Goal: Task Accomplishment & Management: Use online tool/utility

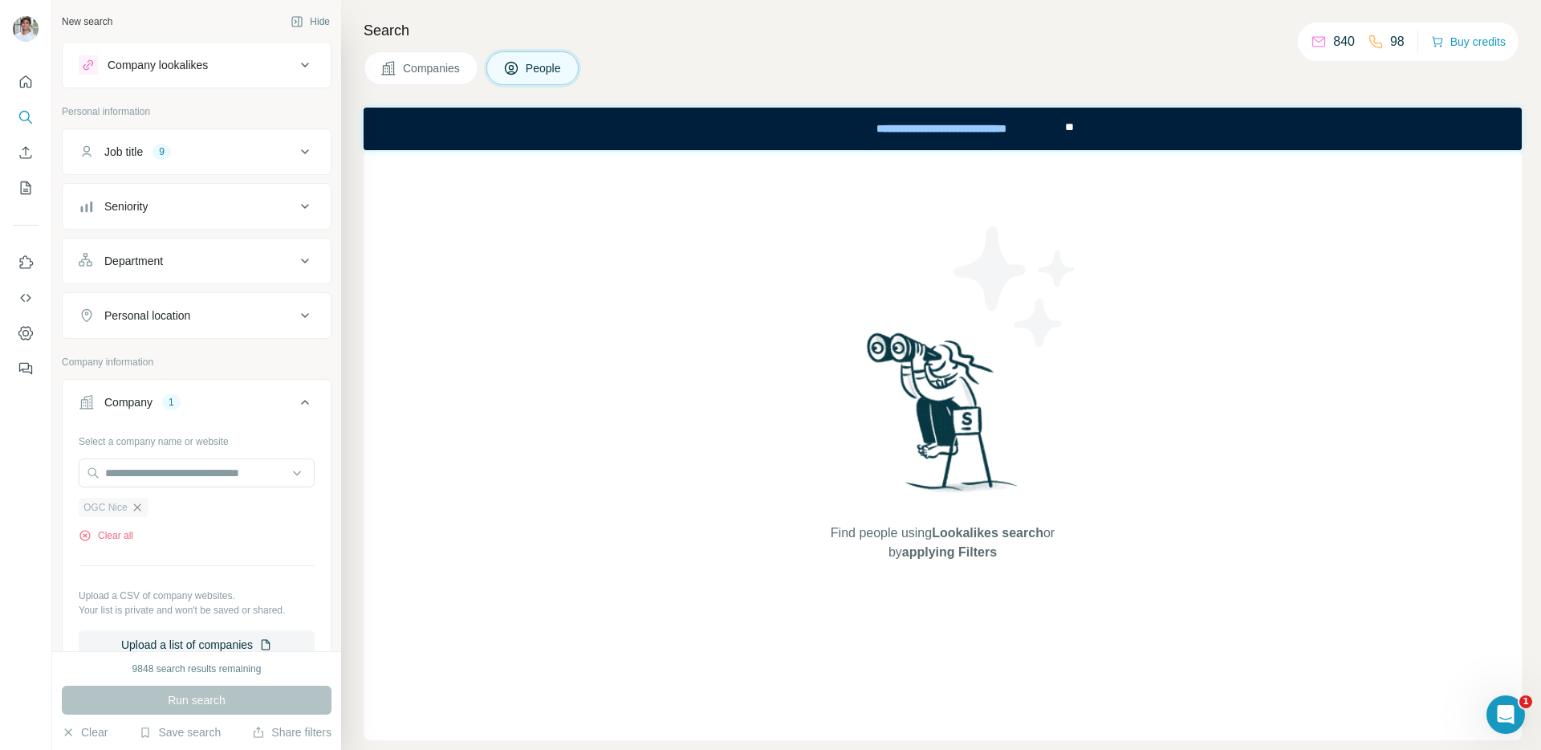
click at [136, 512] on icon "button" at bounding box center [137, 507] width 13 height 13
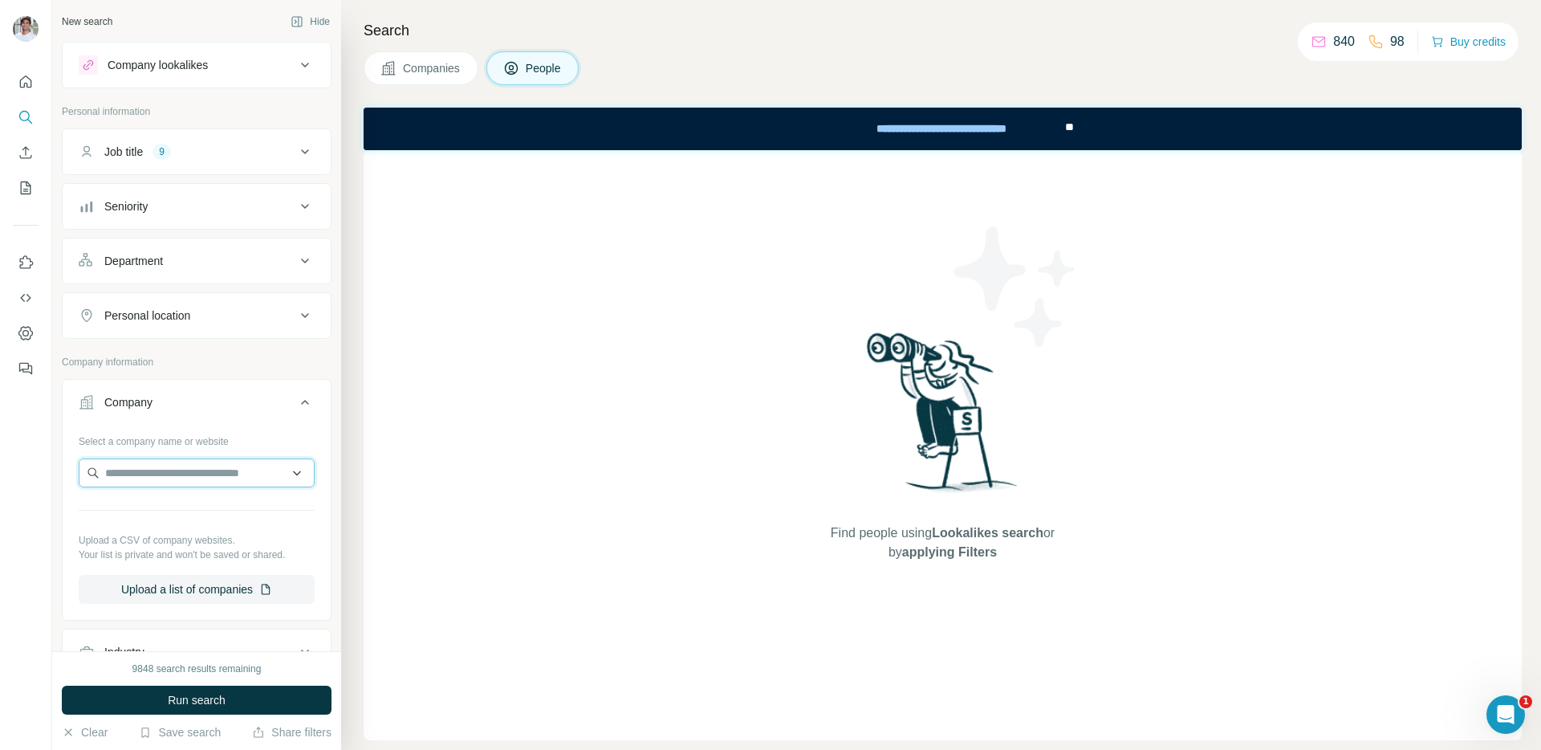
click at [149, 481] on input "text" at bounding box center [197, 472] width 236 height 29
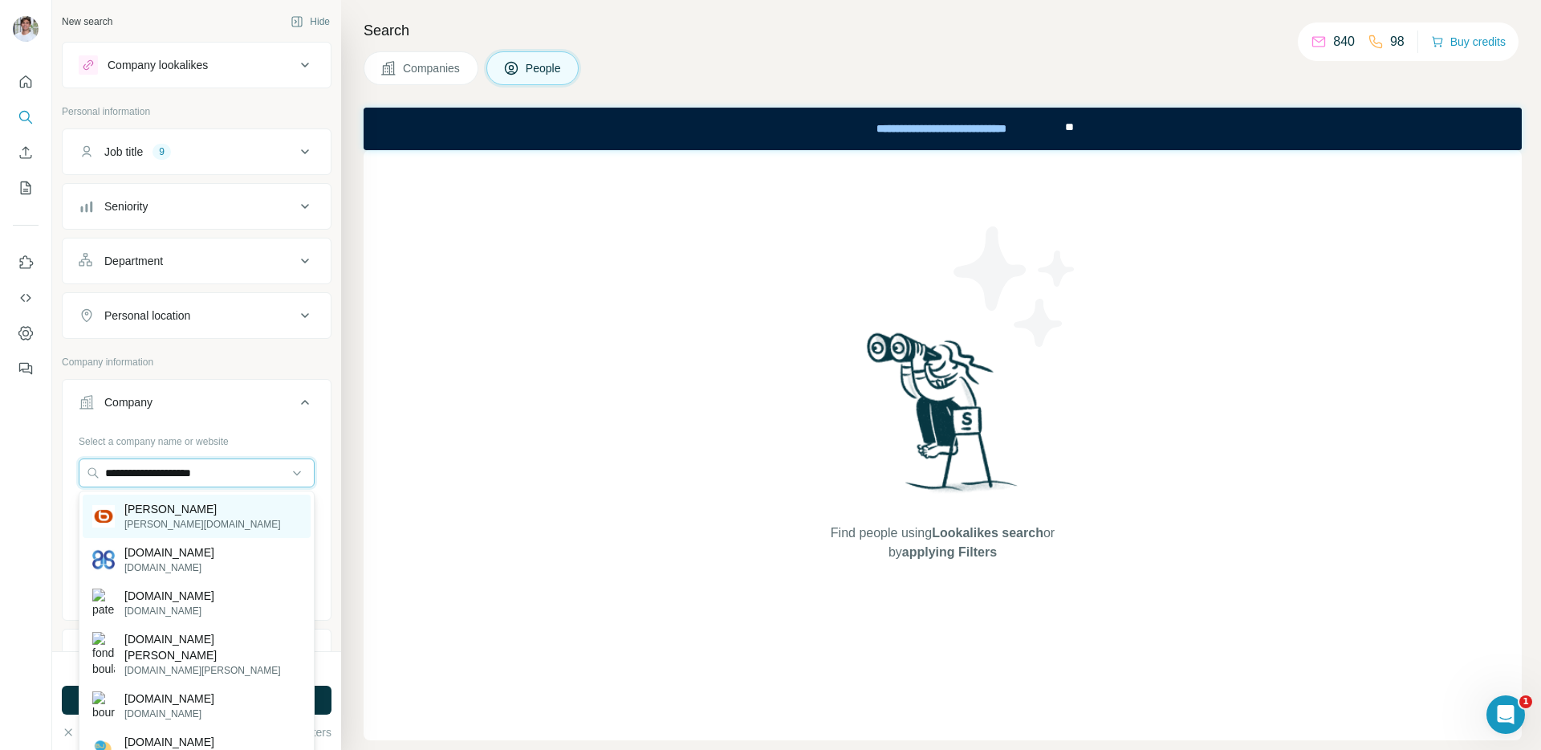
type input "**********"
drag, startPoint x: 214, startPoint y: 511, endPoint x: 212, endPoint y: 553, distance: 42.6
click at [214, 511] on div "[PERSON_NAME] [PERSON_NAME][DOMAIN_NAME]" at bounding box center [197, 516] width 228 height 43
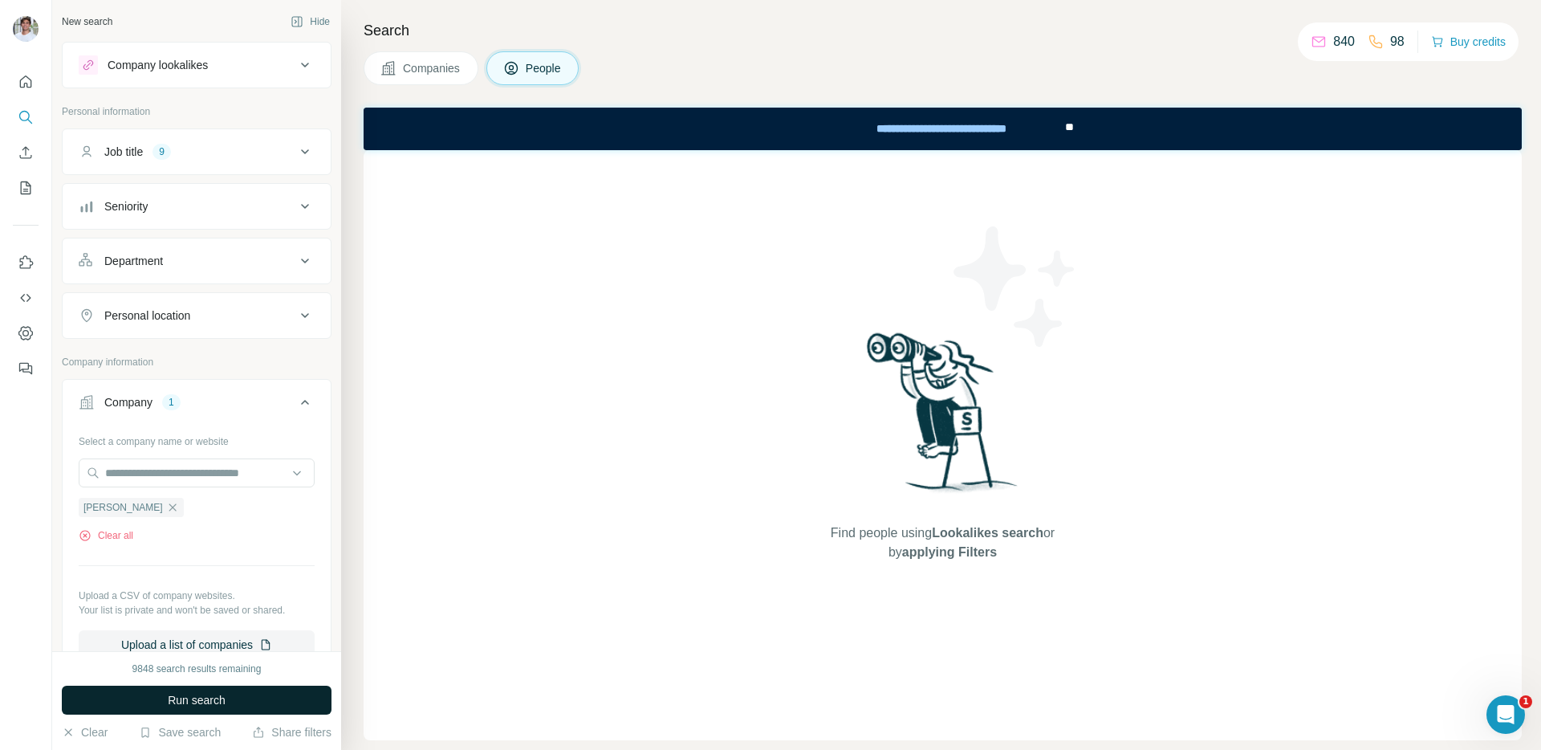
click at [197, 711] on button "Run search" at bounding box center [197, 700] width 270 height 29
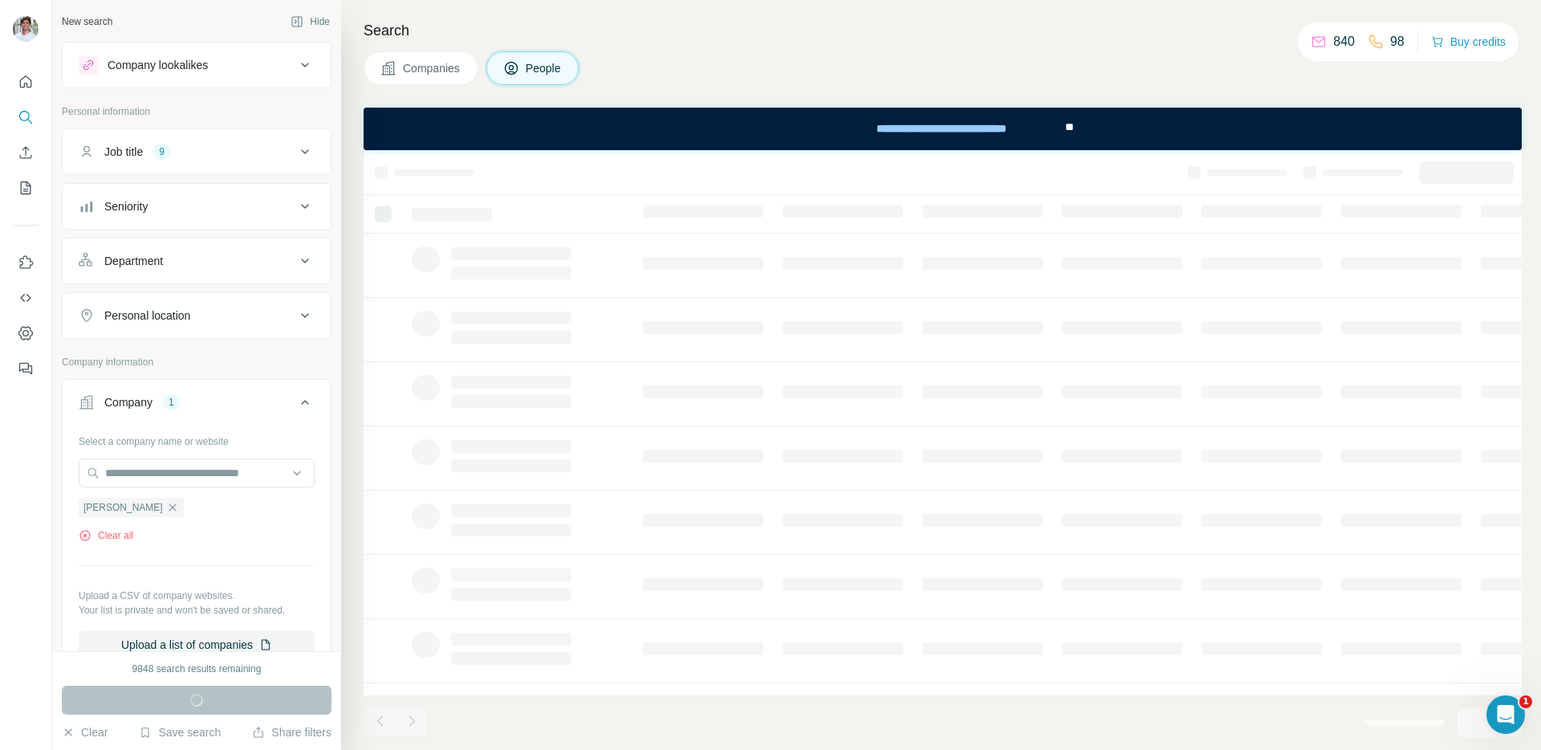
click at [446, 59] on button "Companies" at bounding box center [421, 68] width 115 height 34
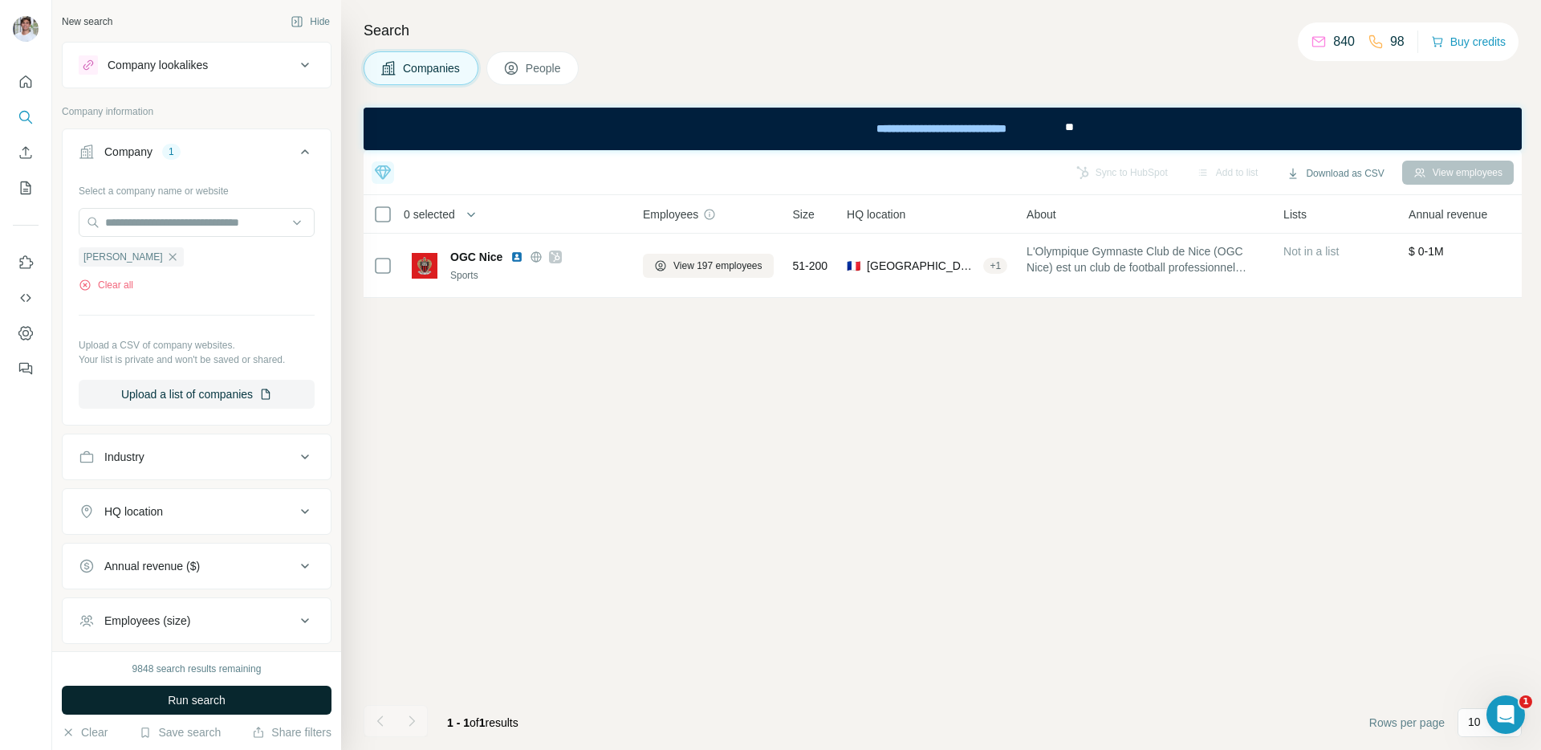
click at [257, 695] on button "Run search" at bounding box center [197, 700] width 270 height 29
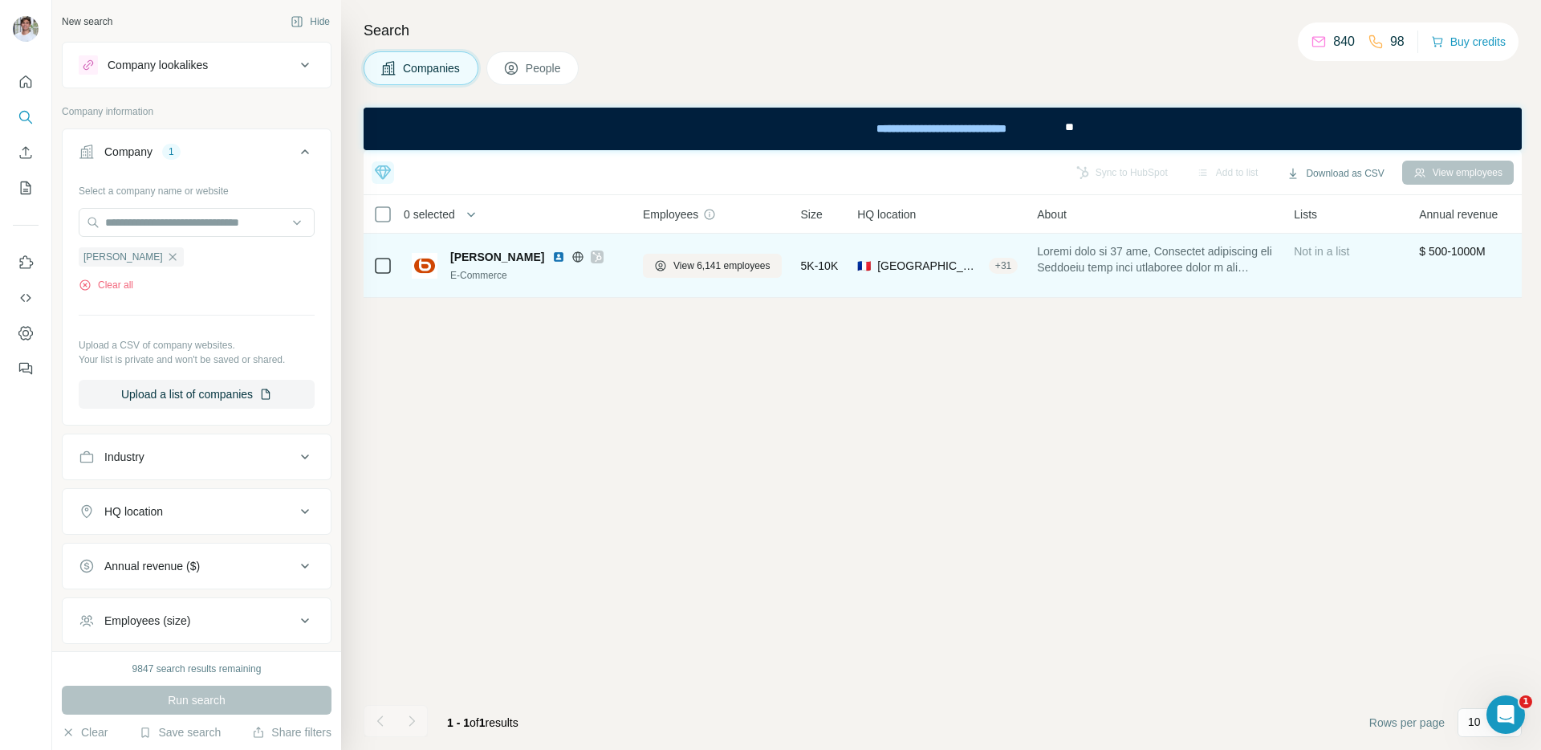
click at [552, 251] on img at bounding box center [558, 256] width 13 height 13
click at [694, 274] on button "View 6,141 employees" at bounding box center [712, 266] width 139 height 24
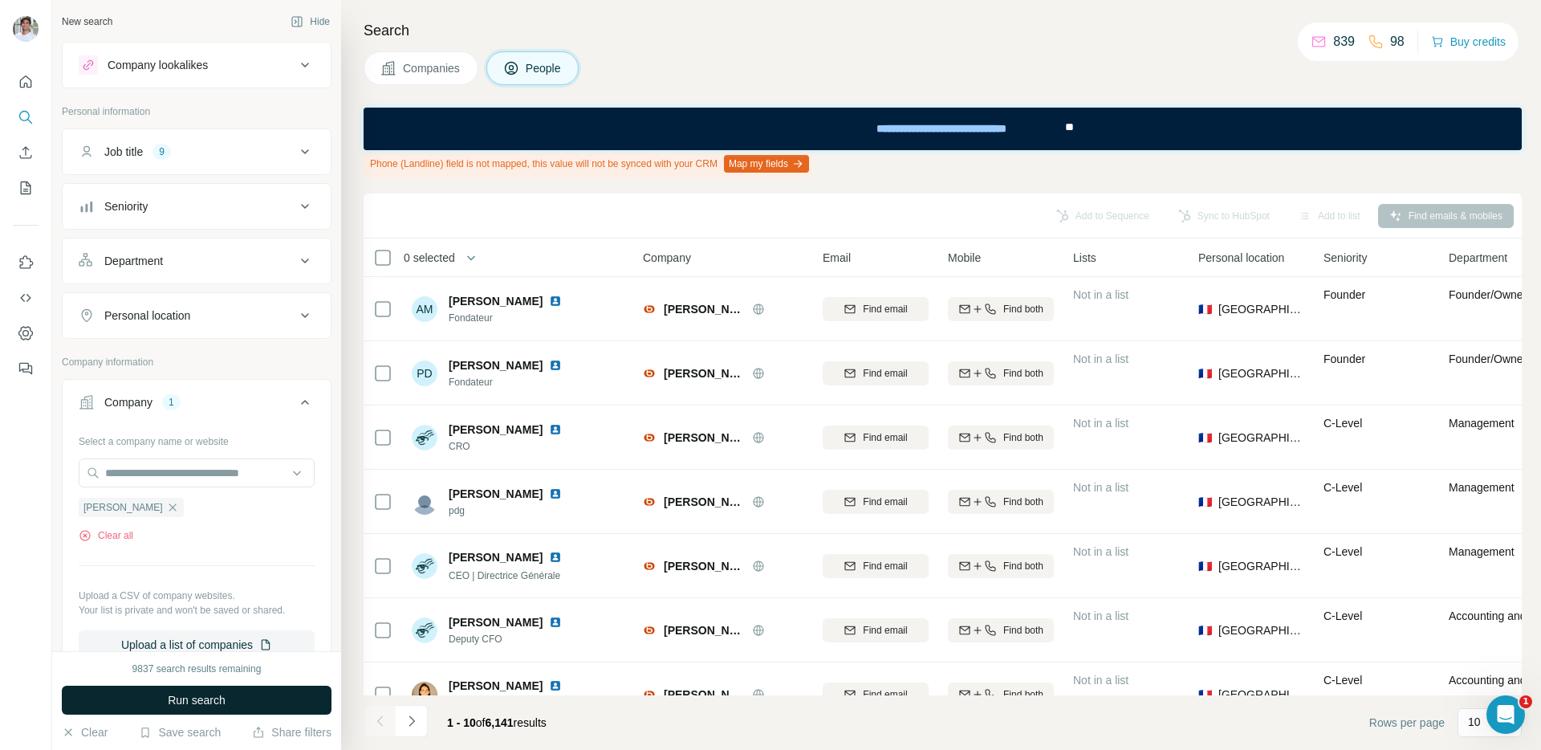
click at [209, 686] on button "Run search" at bounding box center [197, 700] width 270 height 29
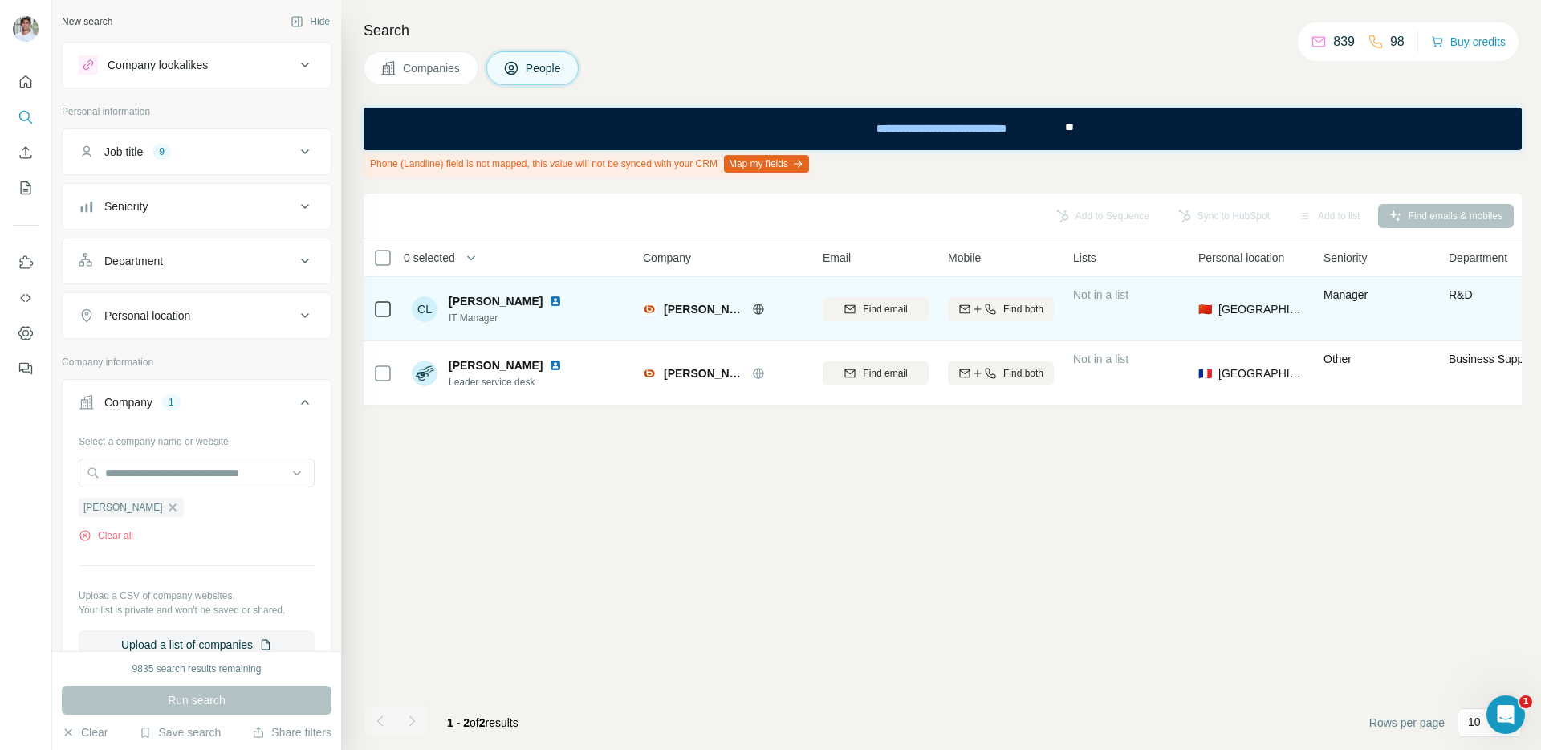
click at [549, 305] on img at bounding box center [555, 301] width 13 height 13
